Goal: Find specific page/section

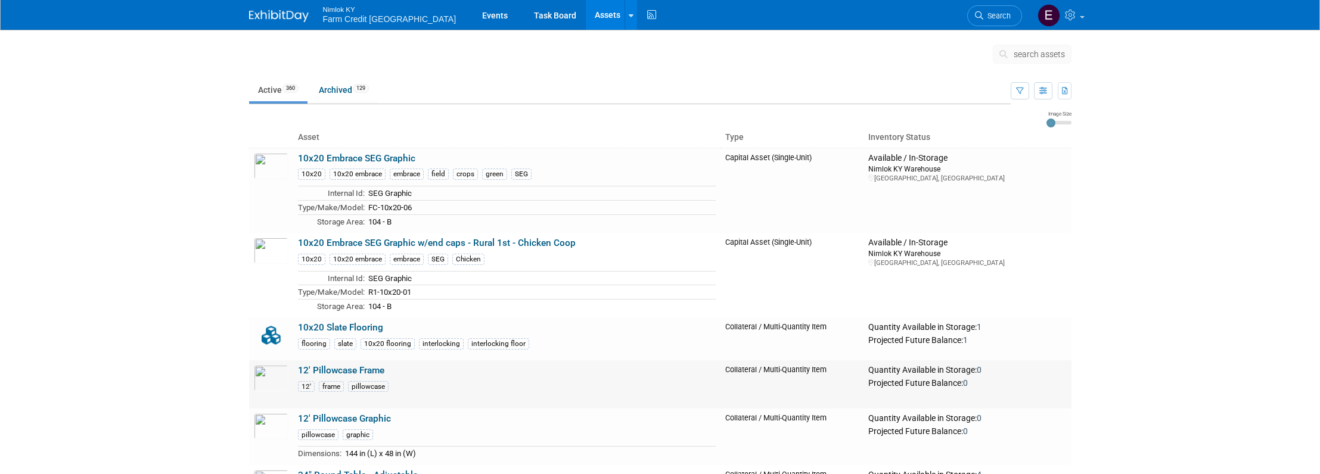
click at [333, 368] on link "12' Pillowcase Frame" at bounding box center [341, 370] width 86 height 11
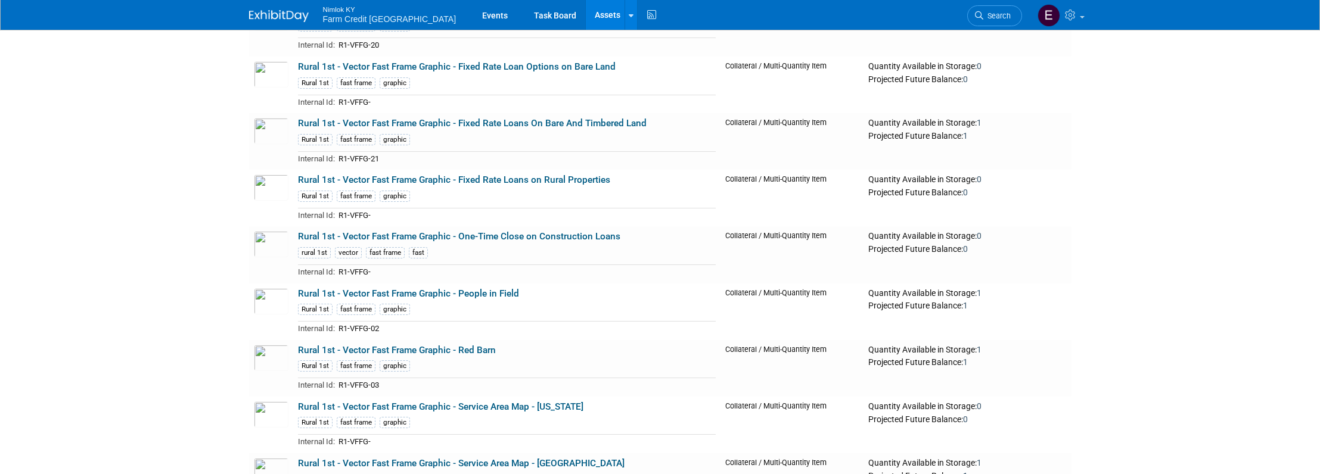
scroll to position [17762, 0]
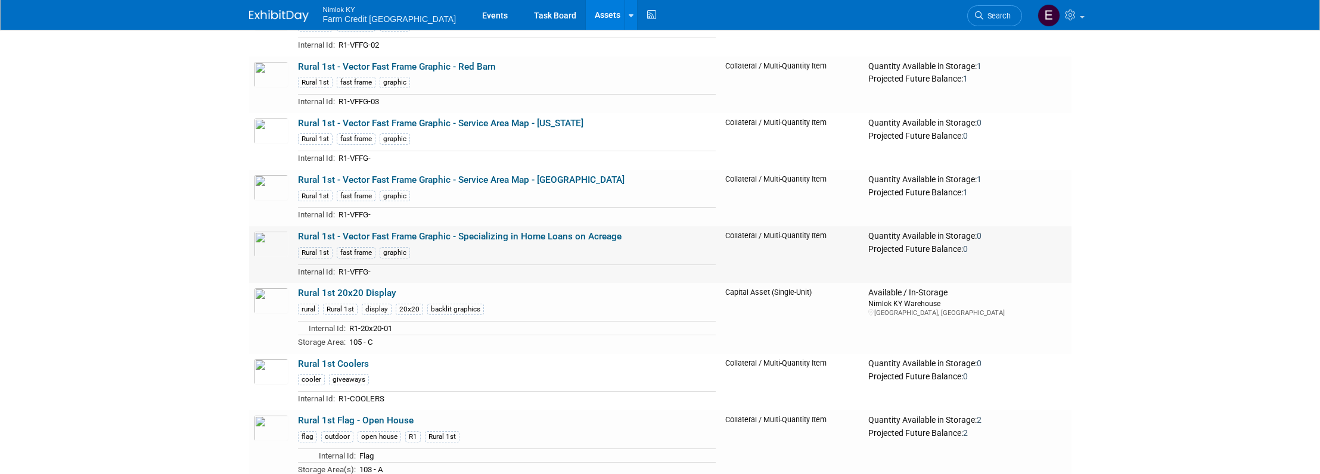
click at [428, 236] on link "Rural 1st - Vector Fast Frame Graphic - Specializing in Home Loans on Acreage" at bounding box center [460, 236] width 324 height 11
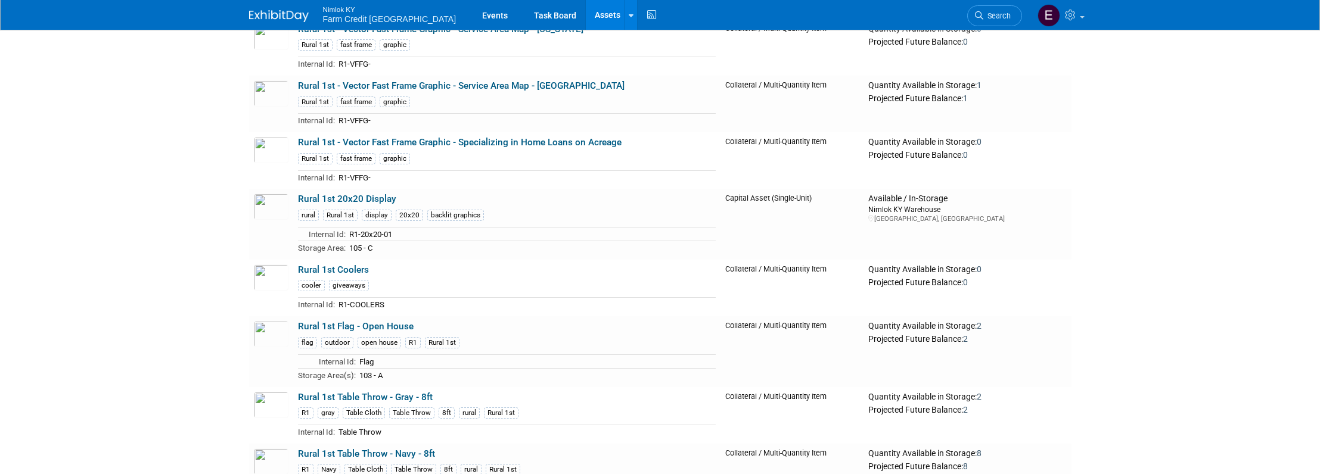
scroll to position [17864, 0]
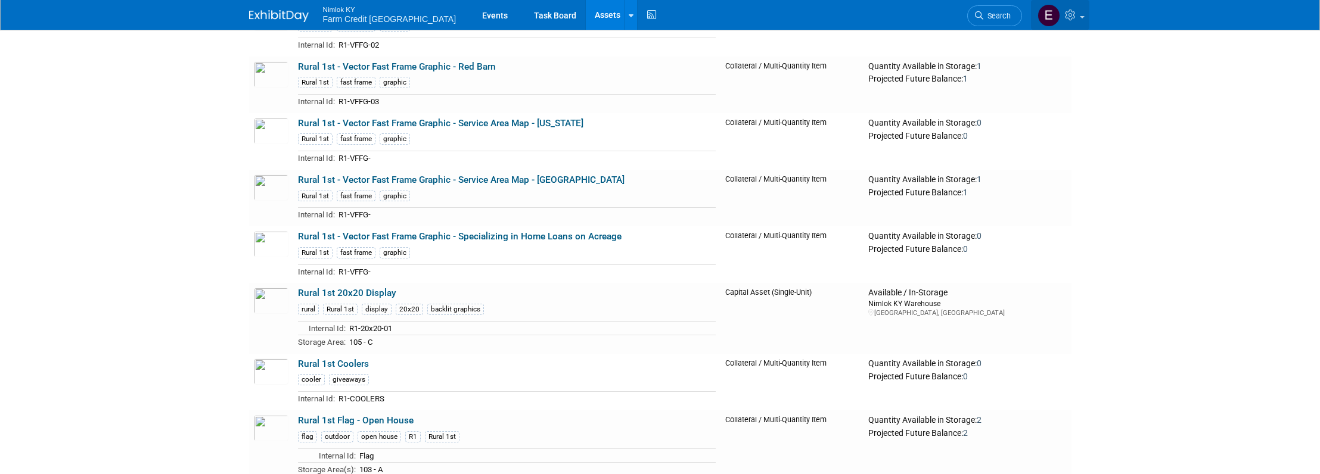
scroll to position [19882, 0]
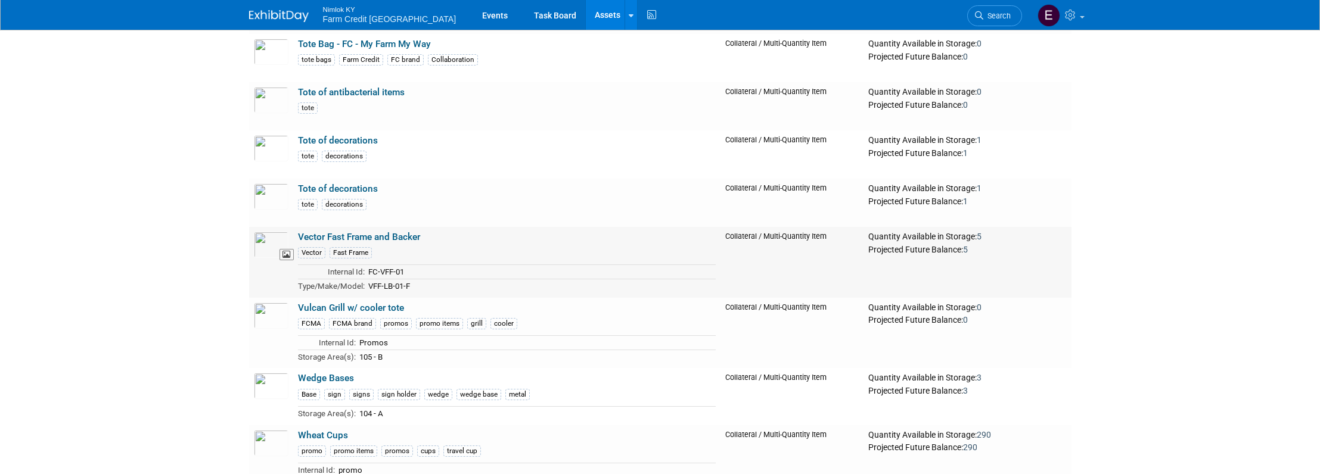
click at [270, 249] on img at bounding box center [271, 245] width 35 height 26
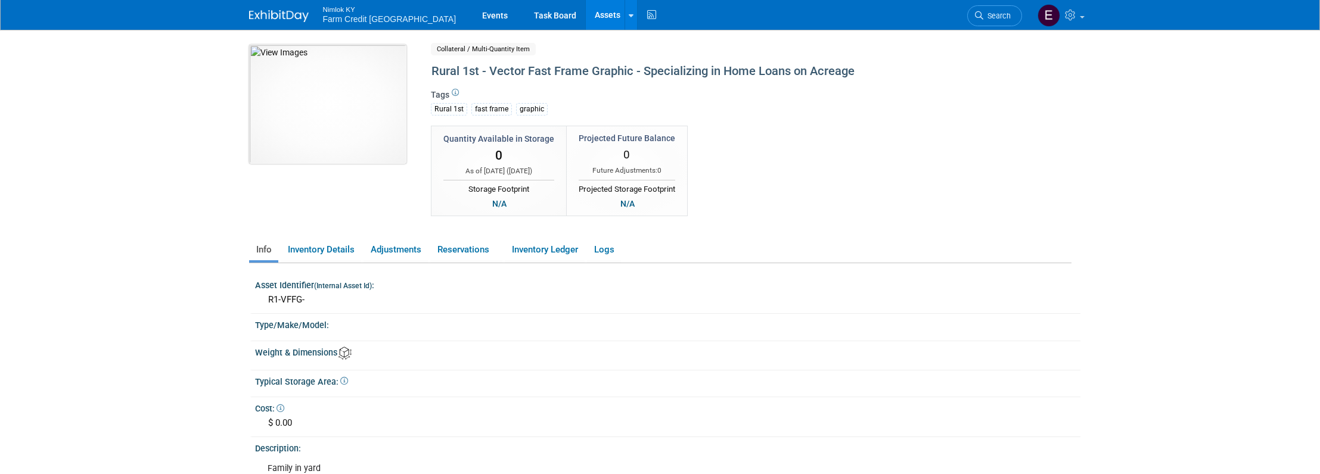
click at [322, 140] on img at bounding box center [327, 104] width 157 height 119
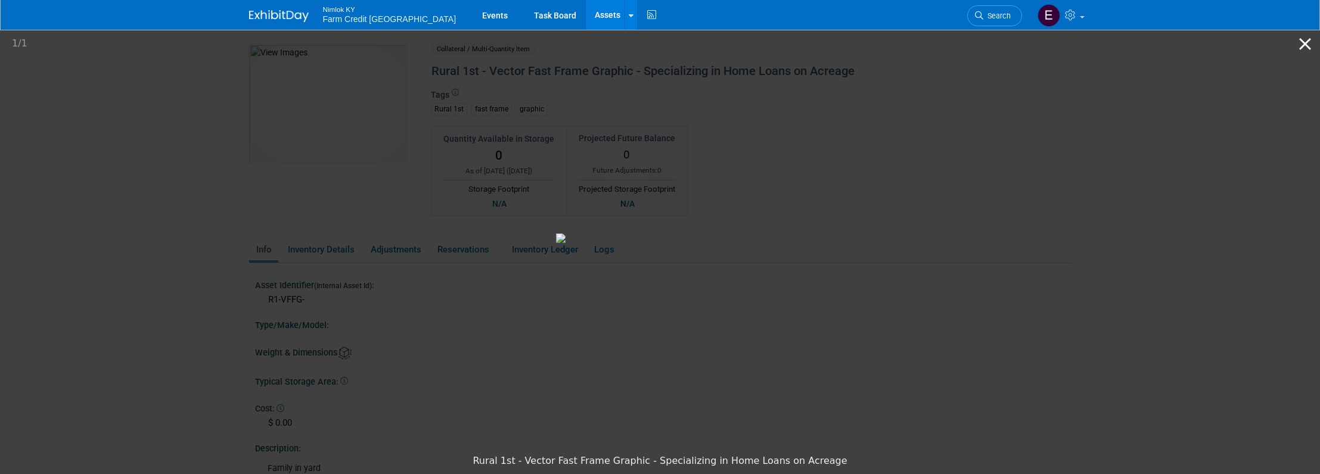
click at [1302, 42] on button "Close gallery" at bounding box center [1305, 44] width 30 height 28
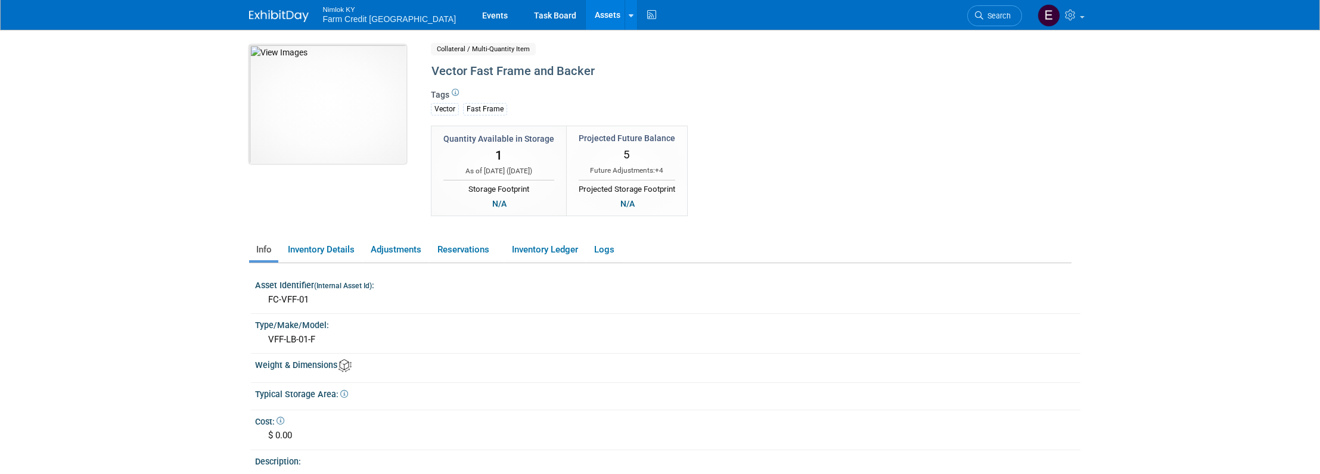
click at [337, 125] on img at bounding box center [327, 104] width 157 height 119
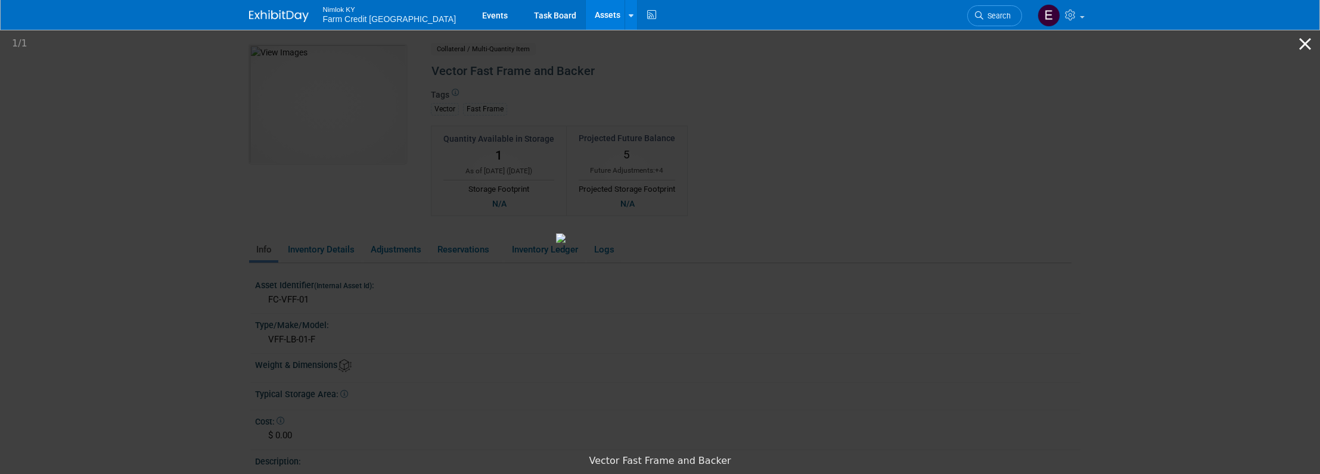
click at [1301, 46] on button "Close gallery" at bounding box center [1305, 44] width 30 height 28
